Goal: Communication & Community: Answer question/provide support

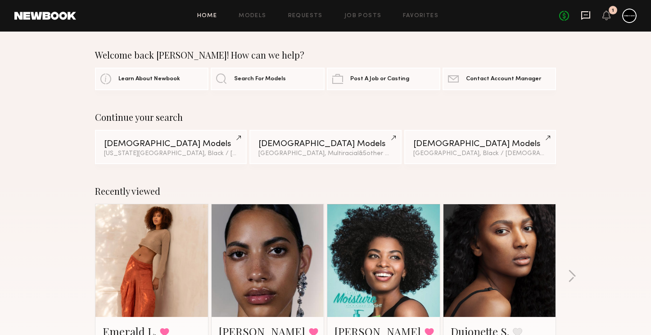
click at [583, 14] on icon at bounding box center [586, 15] width 10 height 10
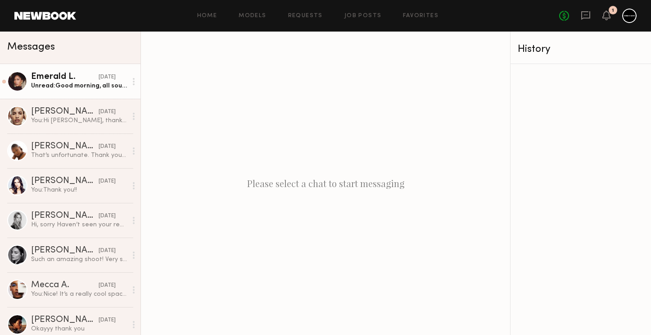
click at [99, 80] on div "[DATE]" at bounding box center [107, 77] width 17 height 9
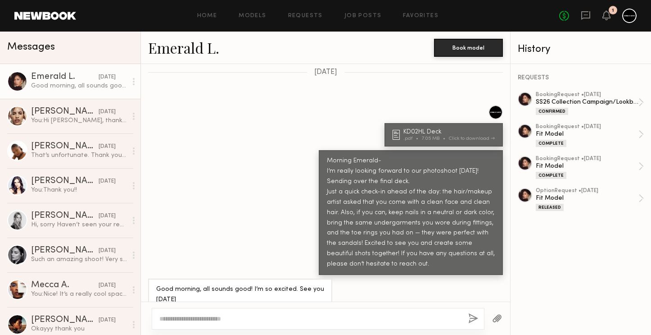
scroll to position [662, 0]
click at [602, 106] on div "SS26 Collection Campaign/Lookbook" at bounding box center [587, 102] width 103 height 9
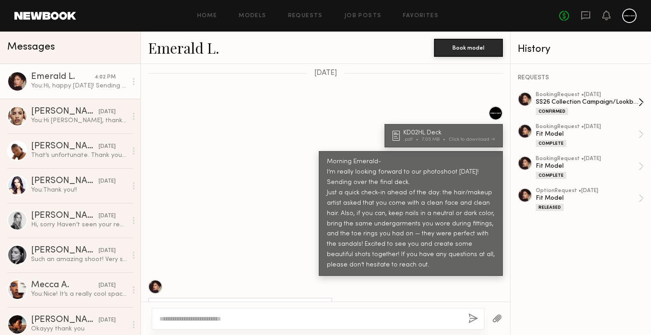
scroll to position [922, 0]
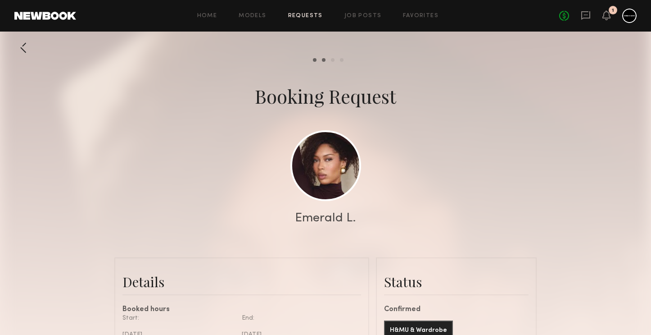
scroll to position [98, 0]
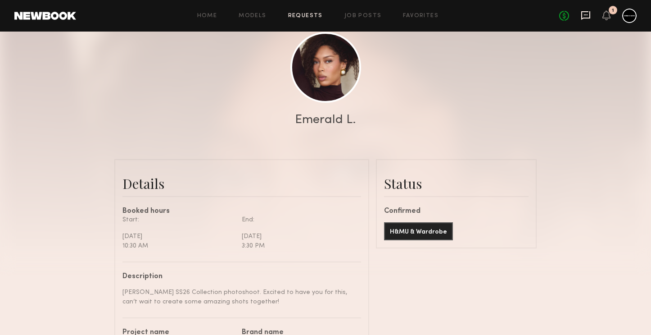
click at [582, 14] on icon at bounding box center [586, 15] width 9 height 9
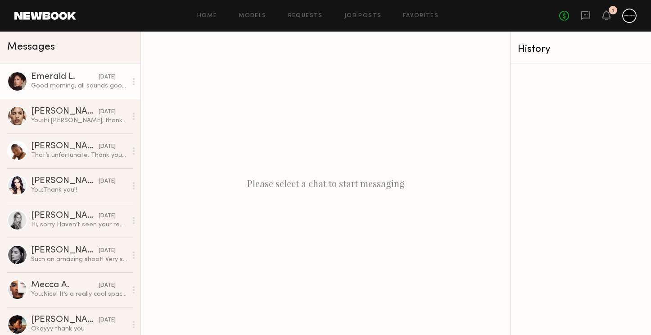
click at [65, 91] on link "Emerald L. [DATE] Good morning, all sounds good! I’m so excited. See you [DATE]" at bounding box center [70, 81] width 141 height 35
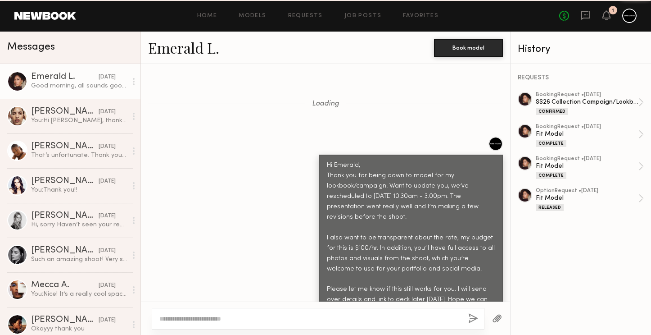
scroll to position [662, 0]
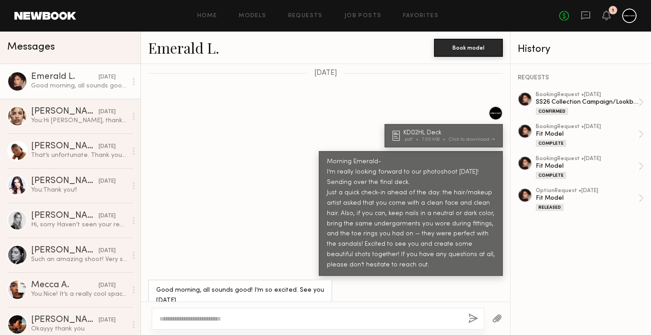
click at [248, 319] on textarea at bounding box center [310, 318] width 302 height 9
type textarea "*"
click at [577, 99] on div "SS26 Collection Campaign/Lookbook" at bounding box center [587, 102] width 103 height 9
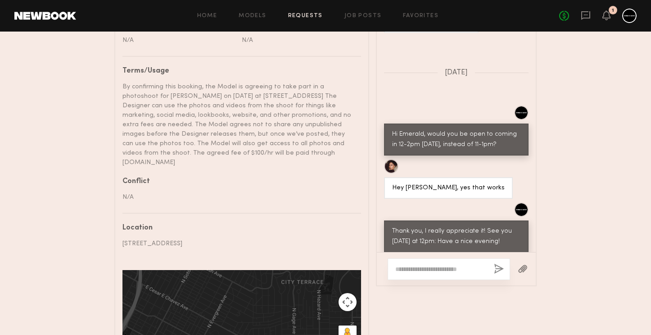
scroll to position [369, 0]
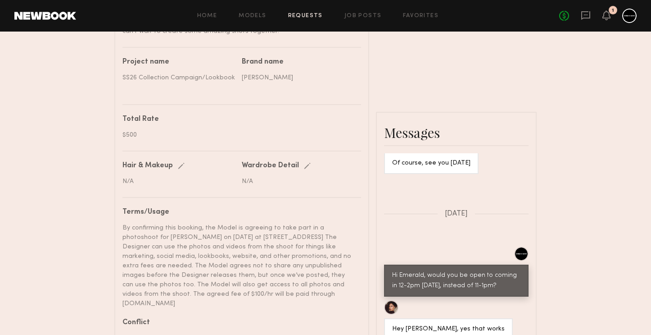
paste textarea "**********"
type textarea "**********"
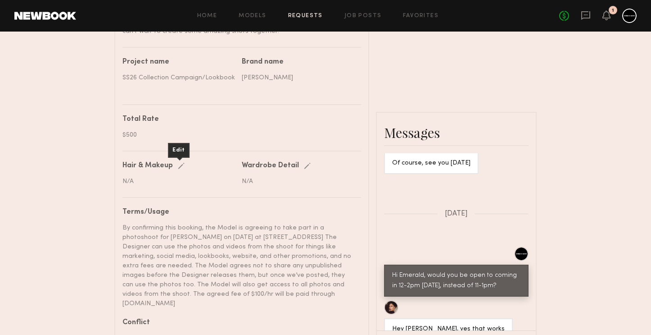
click at [178, 165] on div "Edit" at bounding box center [183, 166] width 10 height 7
click at [170, 182] on input "text" at bounding box center [180, 182] width 114 height 9
type input "*"
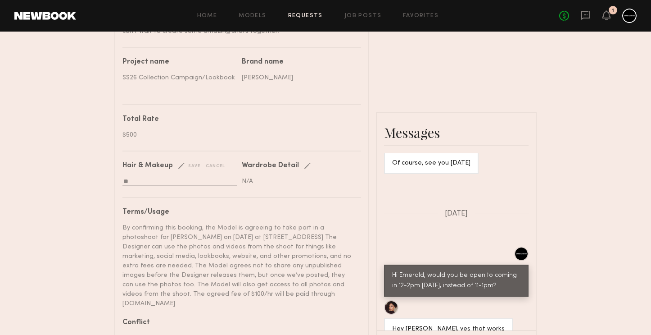
type input "*"
type input "**********"
drag, startPoint x: 170, startPoint y: 182, endPoint x: 219, endPoint y: 163, distance: 52.4
click at [219, 163] on div "cancel" at bounding box center [215, 166] width 19 height 7
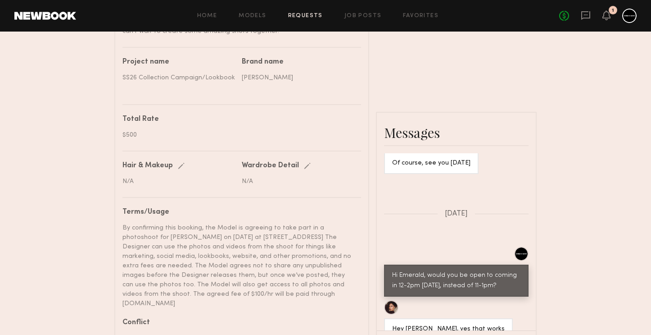
drag, startPoint x: 446, startPoint y: 239, endPoint x: 367, endPoint y: 237, distance: 79.3
click at [367, 237] on div "**********" at bounding box center [325, 221] width 423 height 665
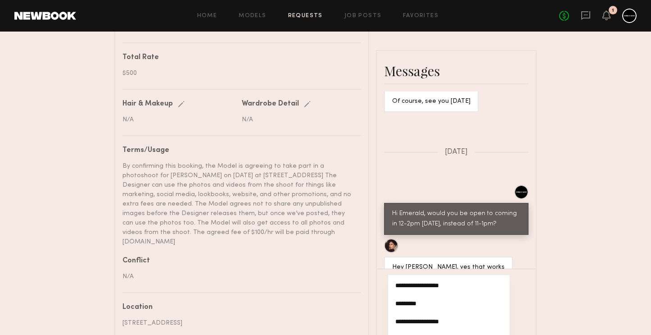
scroll to position [383, 0]
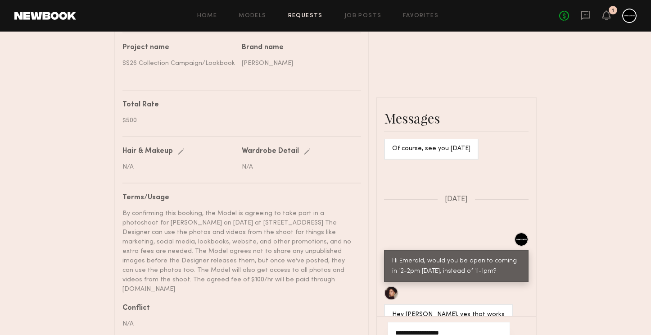
drag, startPoint x: 401, startPoint y: 219, endPoint x: 386, endPoint y: 201, distance: 23.1
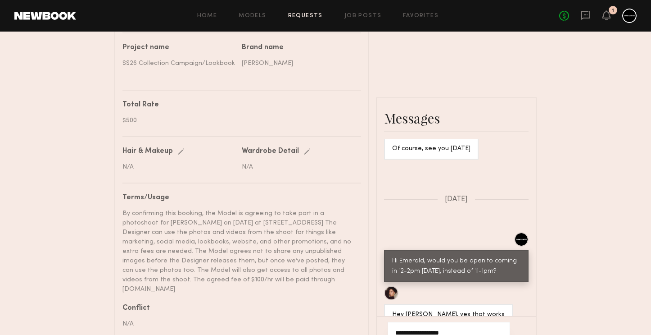
scroll to position [0, 0]
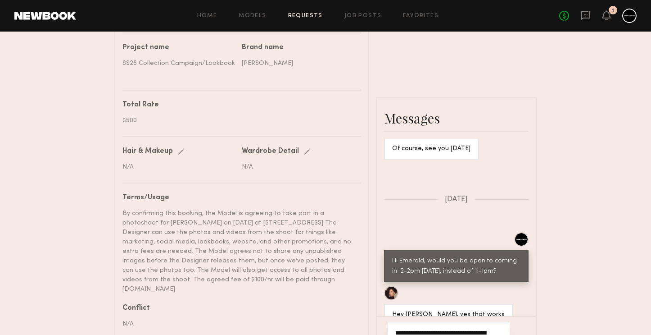
drag, startPoint x: 419, startPoint y: 213, endPoint x: 393, endPoint y: 213, distance: 26.1
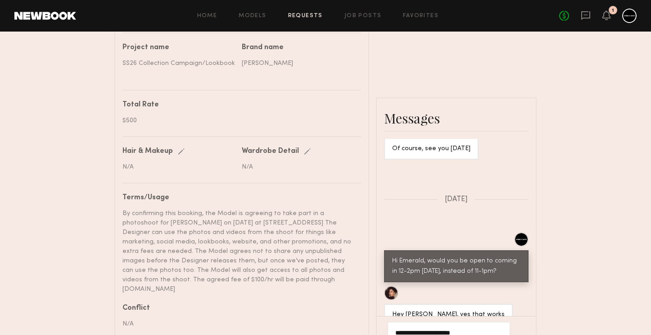
scroll to position [54, 0]
type textarea "**********"
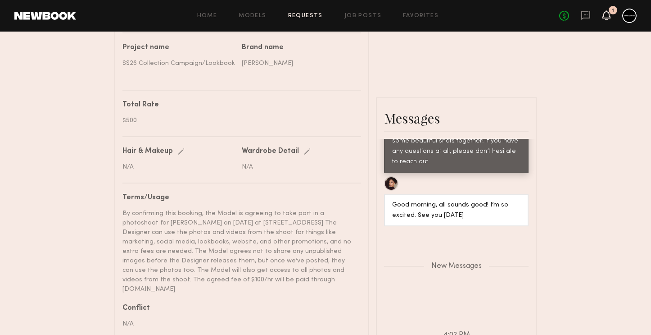
click at [604, 17] on icon at bounding box center [606, 15] width 7 height 6
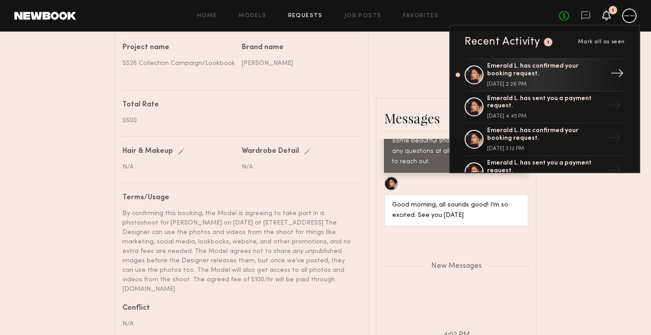
click at [560, 59] on link "Emerald L. has confirmed your booking request. [DATE] 2:26 PM →" at bounding box center [545, 74] width 160 height 33
